Goal: Find specific page/section: Find specific page/section

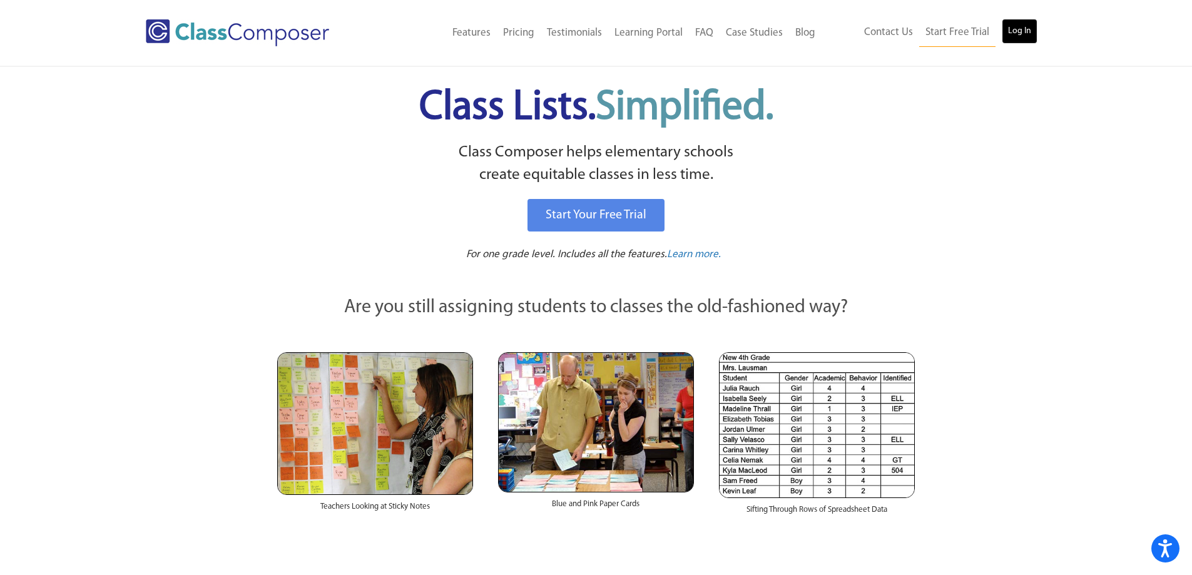
click at [1005, 33] on link "Log In" at bounding box center [1019, 31] width 36 height 25
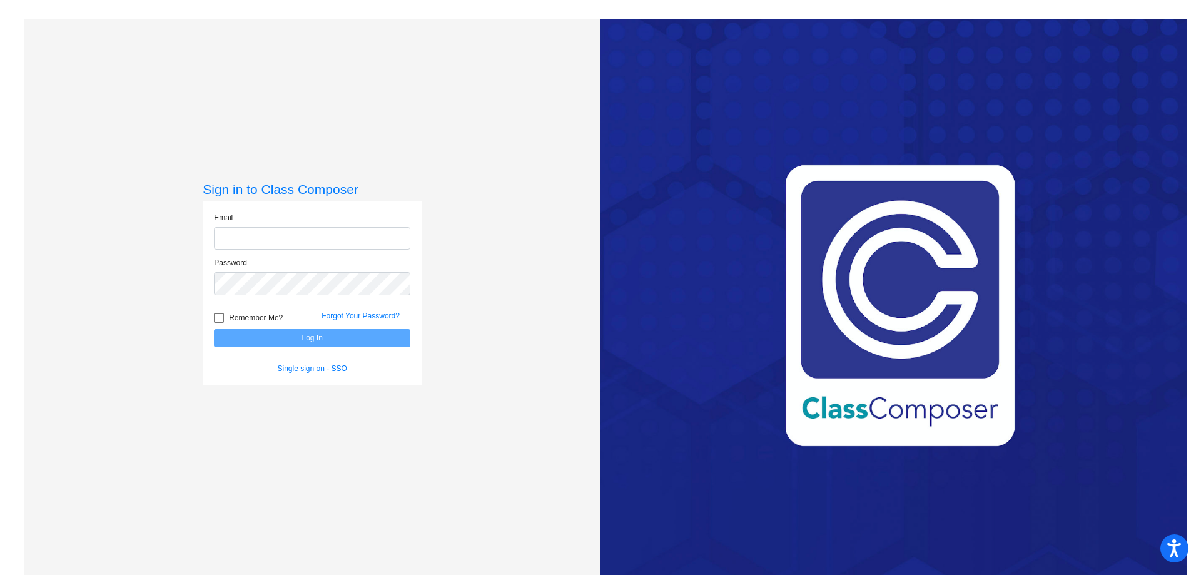
click at [346, 246] on input "email" at bounding box center [312, 238] width 196 height 23
type input "drutter@cuttensd.org"
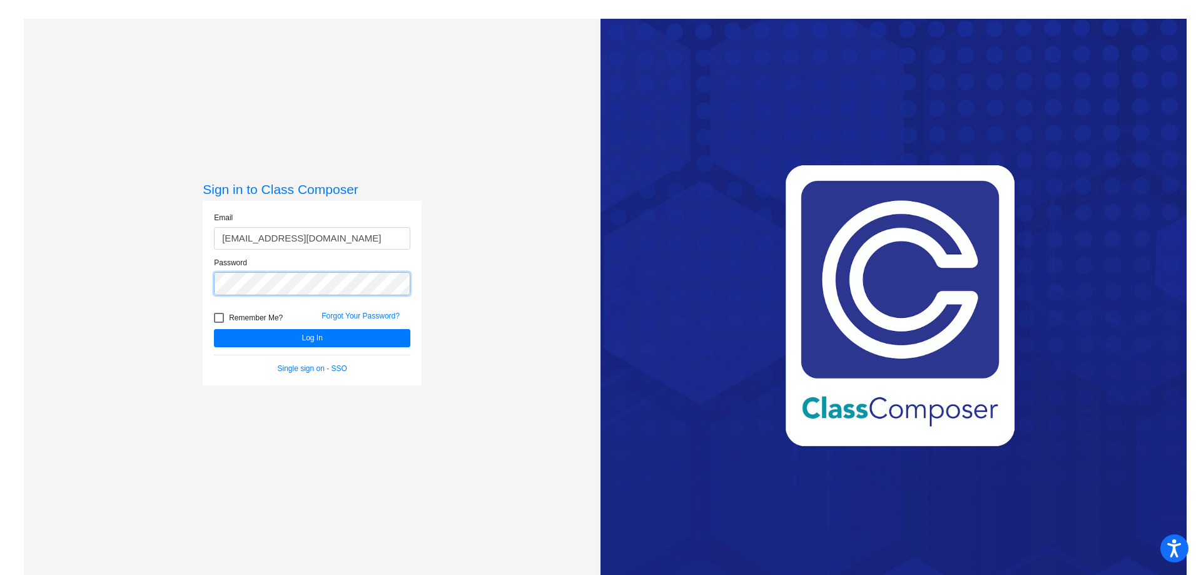
click at [214, 329] on button "Log In" at bounding box center [312, 338] width 196 height 18
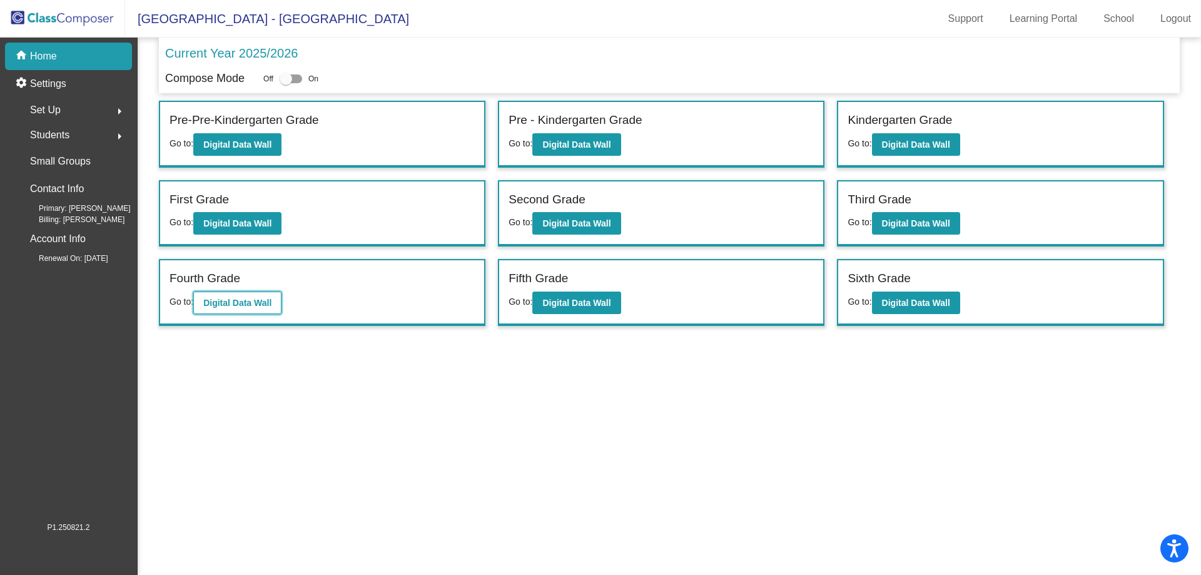
click at [246, 307] on b "Digital Data Wall" at bounding box center [237, 303] width 68 height 10
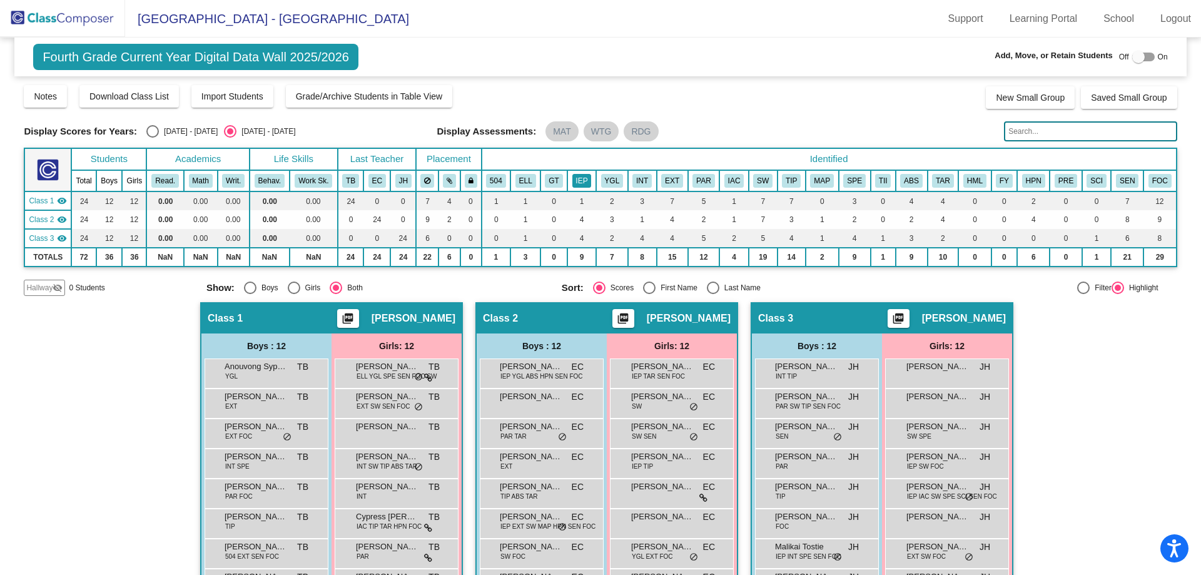
click at [582, 183] on button "IEP" at bounding box center [581, 181] width 19 height 14
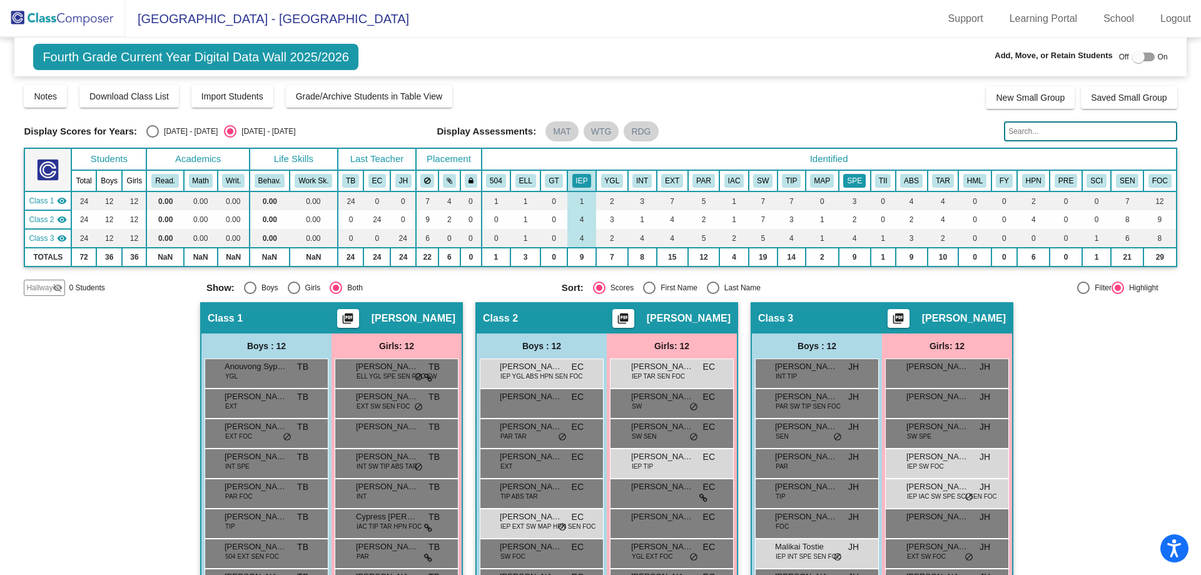
click at [849, 184] on button "SPE" at bounding box center [854, 181] width 23 height 14
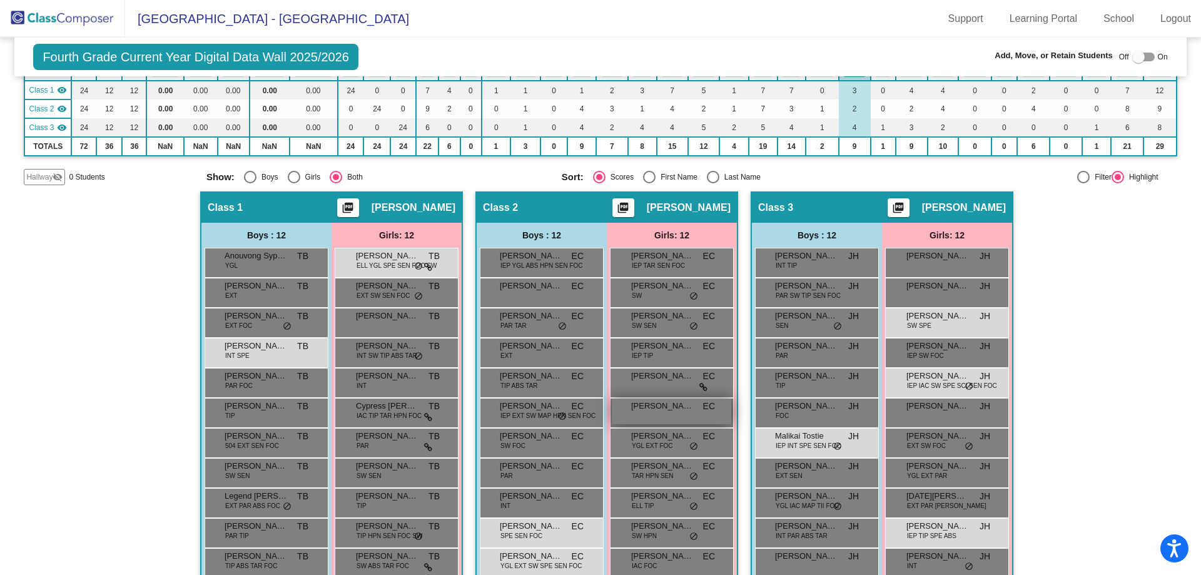
scroll to position [164, 0]
